Goal: Use online tool/utility

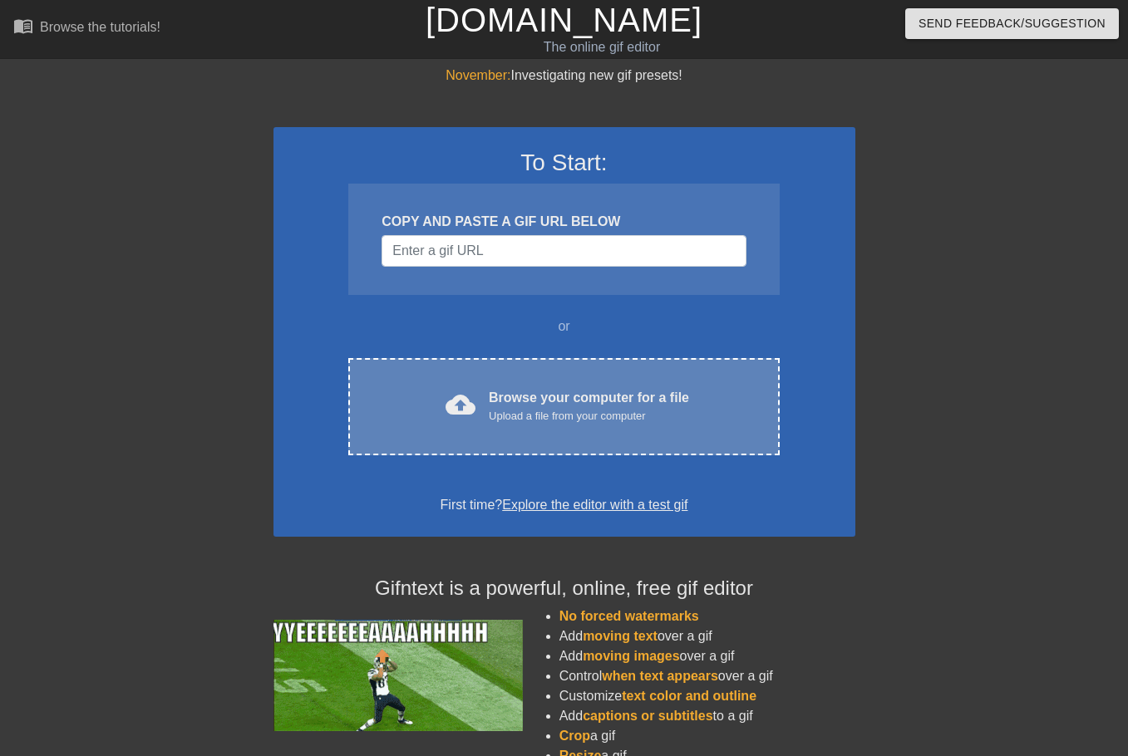
click at [546, 399] on div "Browse your computer for a file Upload a file from your computer" at bounding box center [589, 406] width 200 height 37
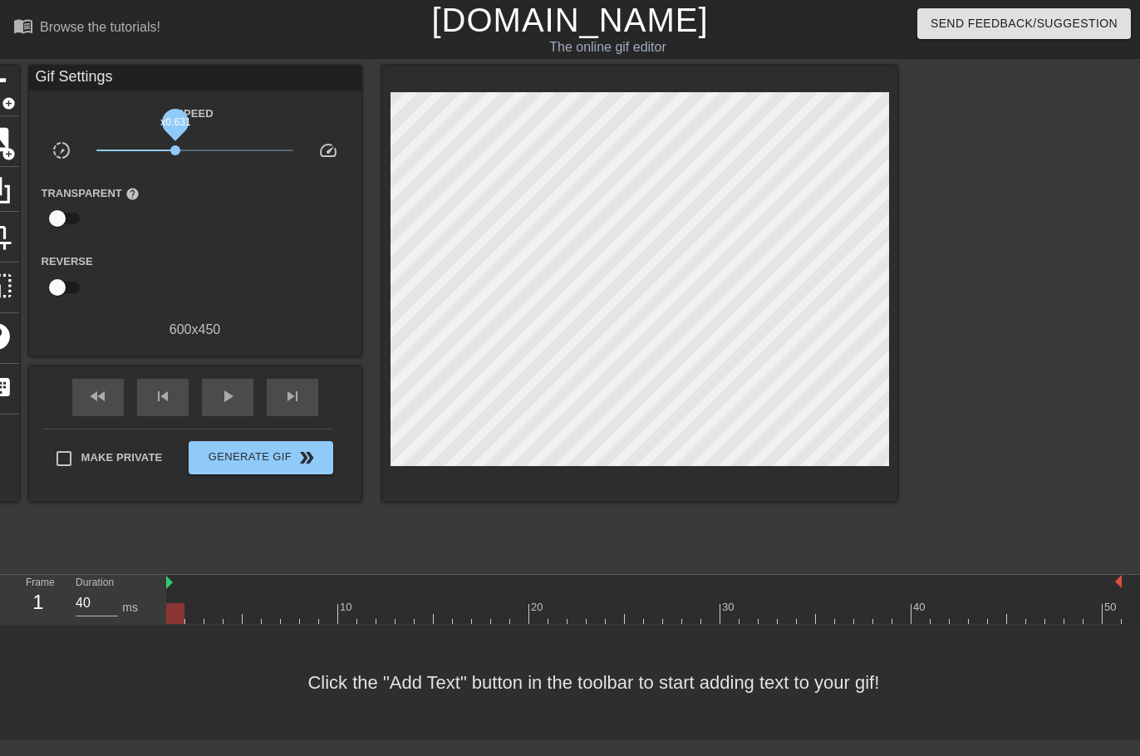
click at [176, 151] on span "x0.631" at bounding box center [194, 150] width 197 height 20
drag, startPoint x: 177, startPoint y: 150, endPoint x: 157, endPoint y: 163, distance: 24.0
click at [156, 155] on span "x0.398" at bounding box center [155, 150] width 10 height 10
click at [229, 406] on span "play_arrow" at bounding box center [228, 396] width 20 height 20
drag, startPoint x: 156, startPoint y: 151, endPoint x: 168, endPoint y: 153, distance: 11.8
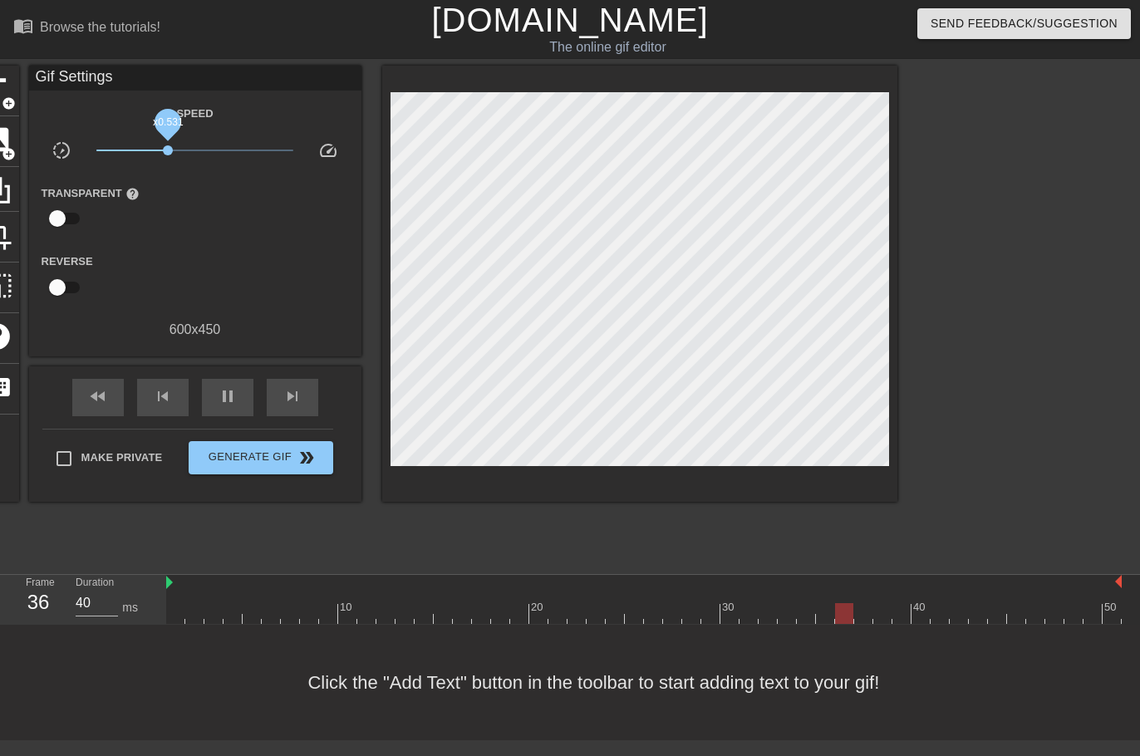
click at [168, 152] on span "x0.531" at bounding box center [168, 150] width 10 height 10
drag, startPoint x: 185, startPoint y: 147, endPoint x: 268, endPoint y: 149, distance: 83.1
click at [268, 149] on span "x5.62" at bounding box center [268, 150] width 10 height 10
drag, startPoint x: 259, startPoint y: 152, endPoint x: 298, endPoint y: 148, distance: 39.3
click at [298, 149] on div "x10.0" at bounding box center [195, 153] width 222 height 26
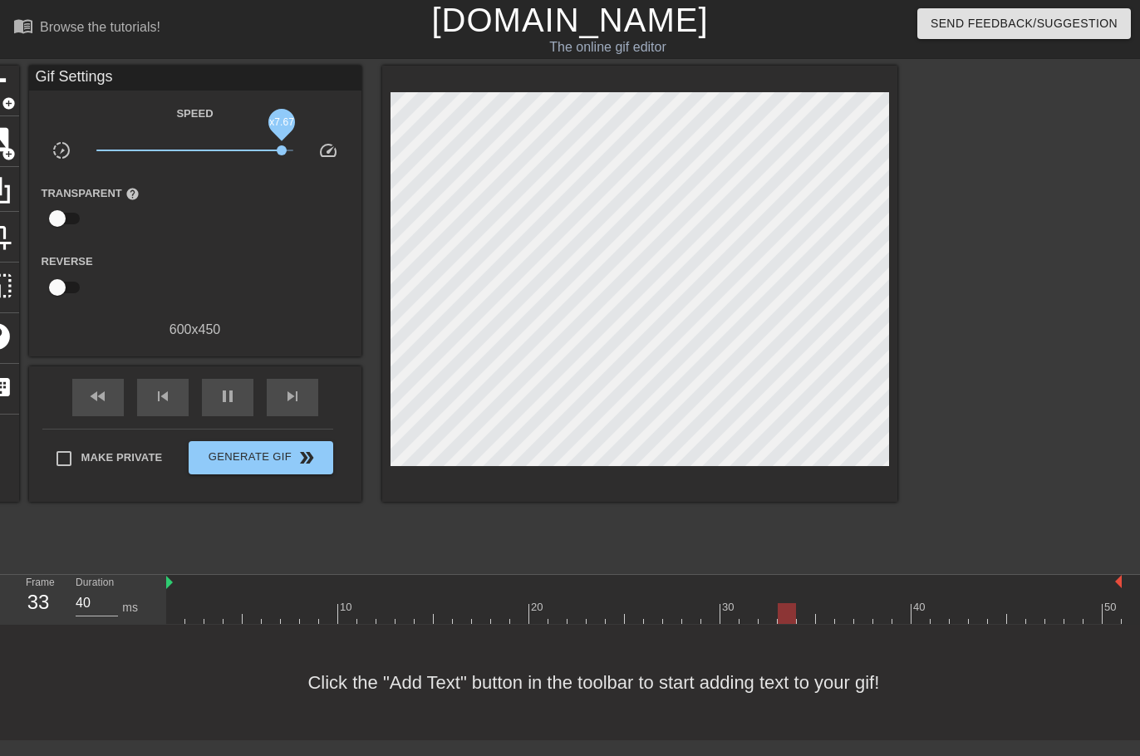
drag, startPoint x: 289, startPoint y: 150, endPoint x: 194, endPoint y: 149, distance: 95.6
click at [277, 149] on span "x7.67" at bounding box center [282, 150] width 10 height 10
drag, startPoint x: 190, startPoint y: 150, endPoint x: 180, endPoint y: 148, distance: 11.1
click at [185, 149] on span "x0.902" at bounding box center [190, 150] width 10 height 10
click at [185, 149] on span "x0.785" at bounding box center [185, 150] width 10 height 10
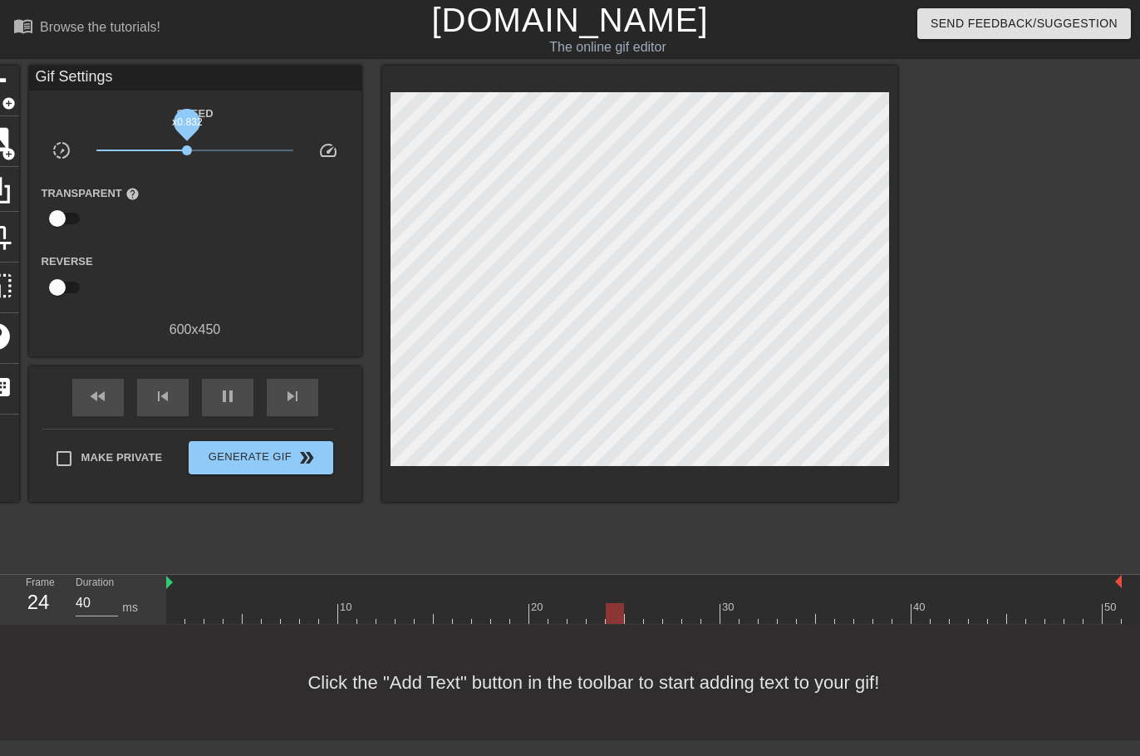
drag, startPoint x: 185, startPoint y: 150, endPoint x: 194, endPoint y: 148, distance: 9.3
click at [192, 149] on span "x0.832" at bounding box center [187, 150] width 10 height 10
drag, startPoint x: 192, startPoint y: 152, endPoint x: 184, endPoint y: 153, distance: 8.4
click at [185, 153] on span "x0.785" at bounding box center [185, 150] width 10 height 10
click at [180, 153] on span "x0.700" at bounding box center [180, 150] width 10 height 10
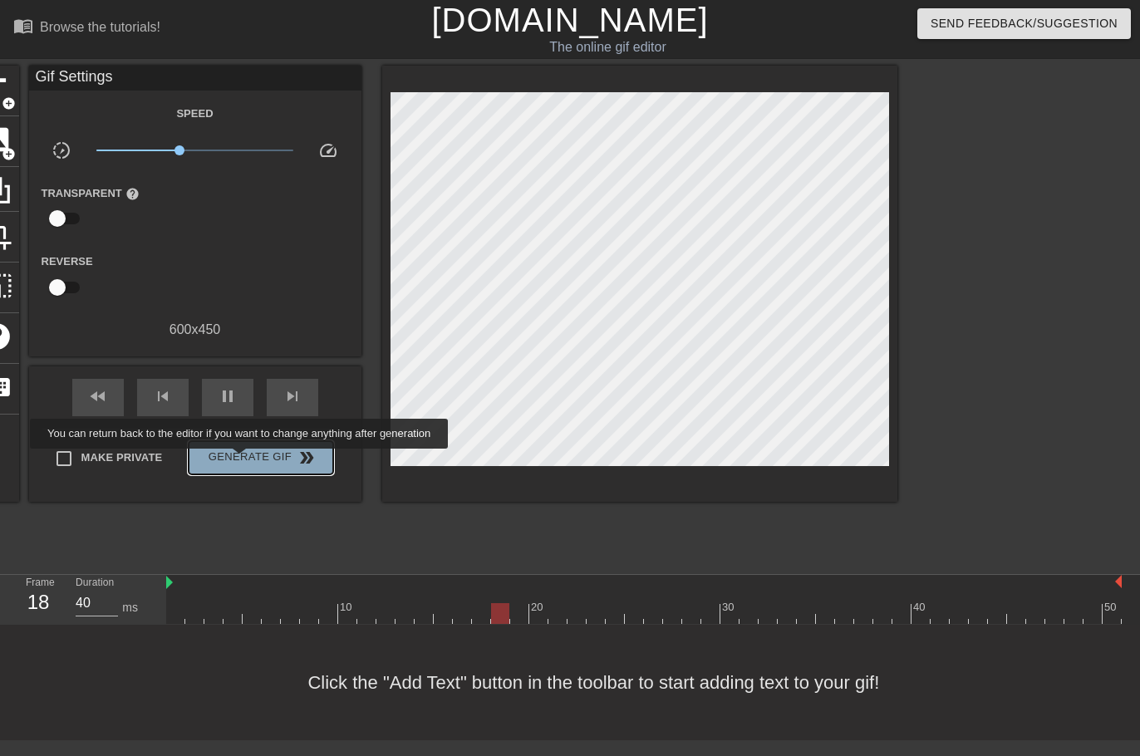
click at [250, 460] on span "Generate Gif double_arrow" at bounding box center [260, 458] width 130 height 20
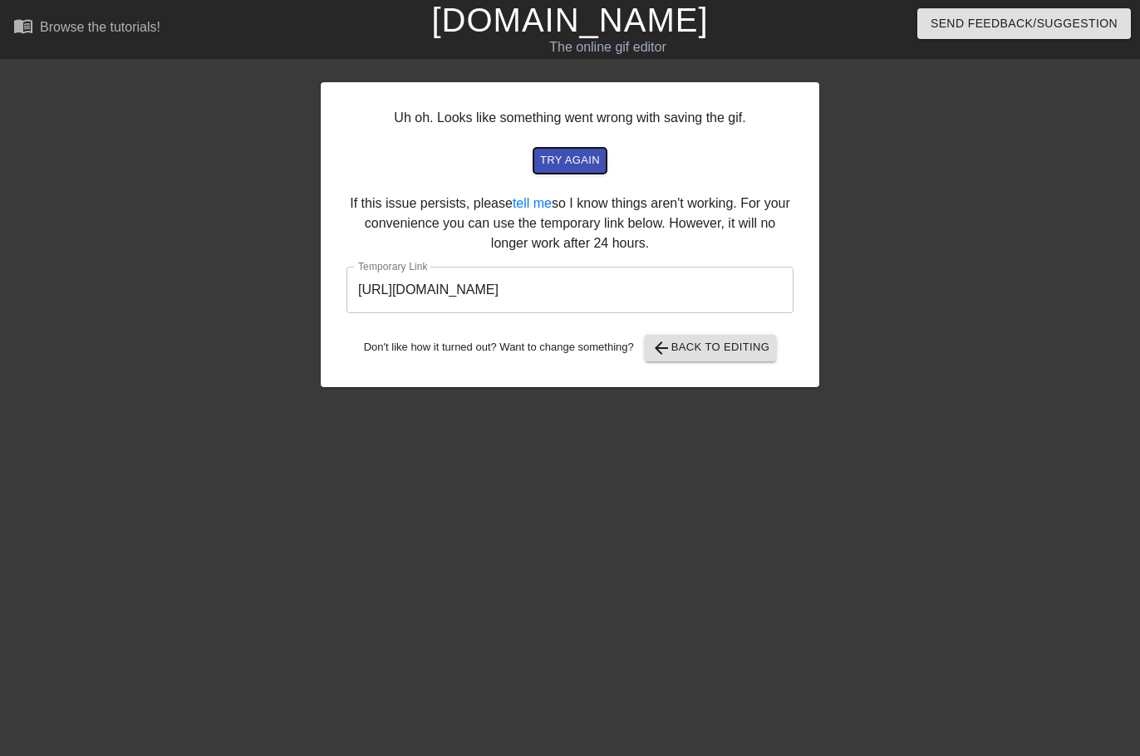
click at [573, 161] on span "try again" at bounding box center [570, 160] width 60 height 19
